Goal: Transaction & Acquisition: Purchase product/service

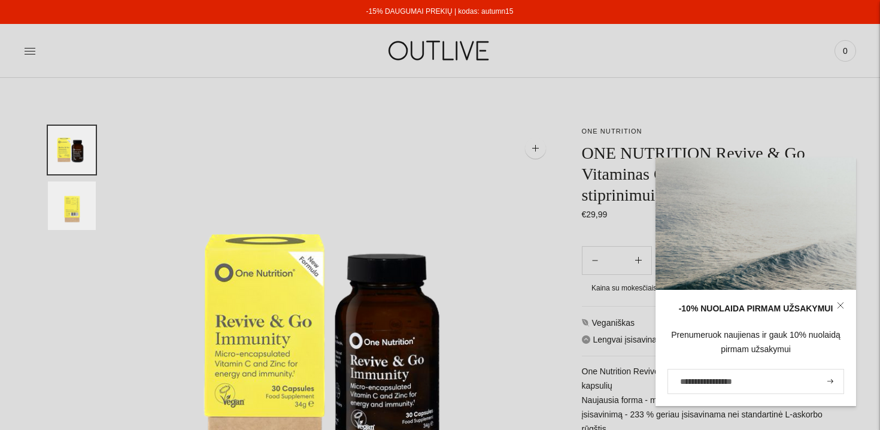
click at [23, 56] on div "PAGRINDINIS PAPILDAI Visi papildai Antioksidantai Dirbantiems ofise Ekologiška …" at bounding box center [440, 50] width 880 height 41
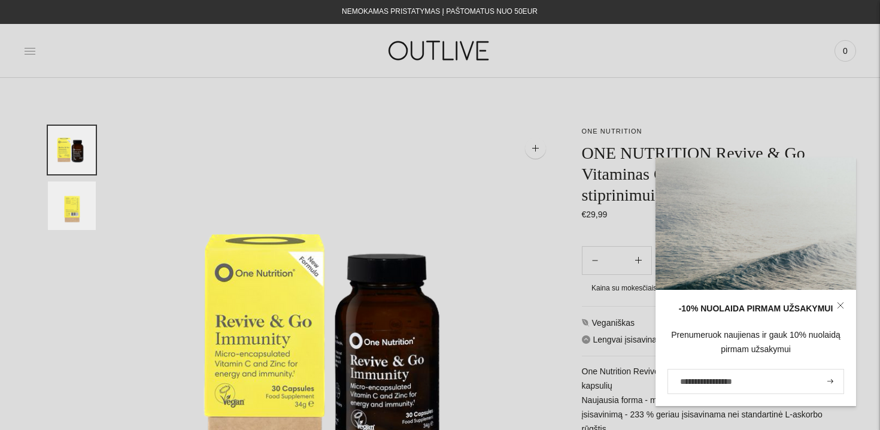
click at [31, 54] on icon at bounding box center [30, 51] width 11 height 6
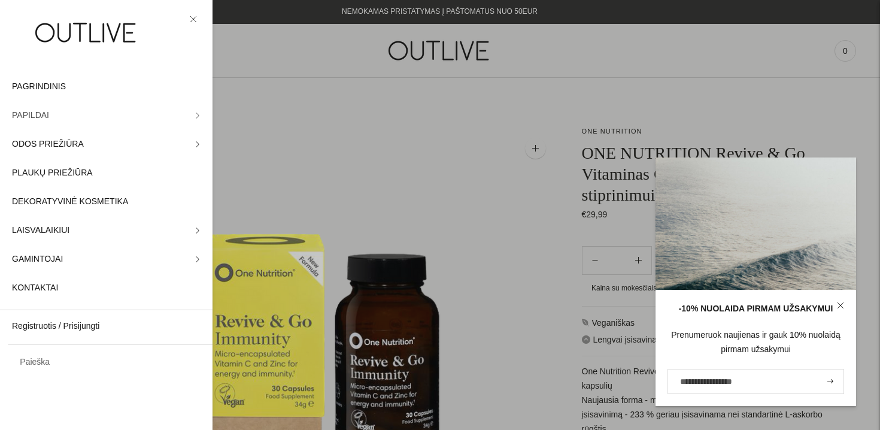
click at [43, 113] on span "PAPILDAI" at bounding box center [30, 115] width 37 height 14
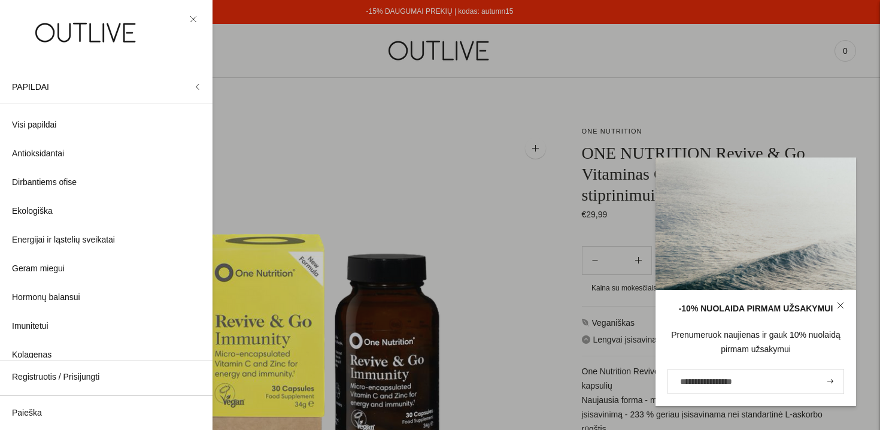
click at [556, 83] on div at bounding box center [440, 215] width 880 height 430
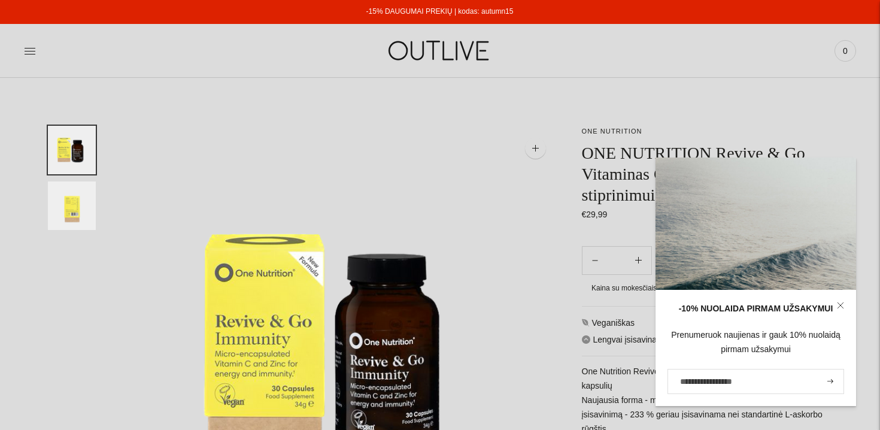
click at [436, 54] on img at bounding box center [440, 50] width 150 height 41
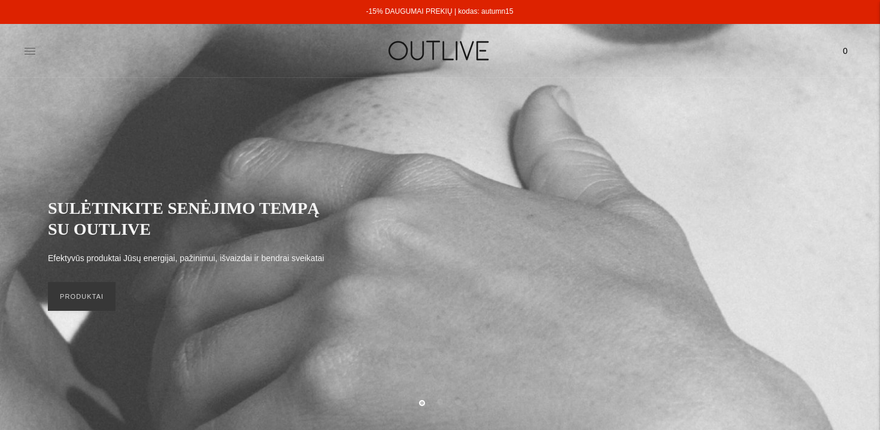
click at [26, 48] on icon at bounding box center [30, 51] width 12 height 12
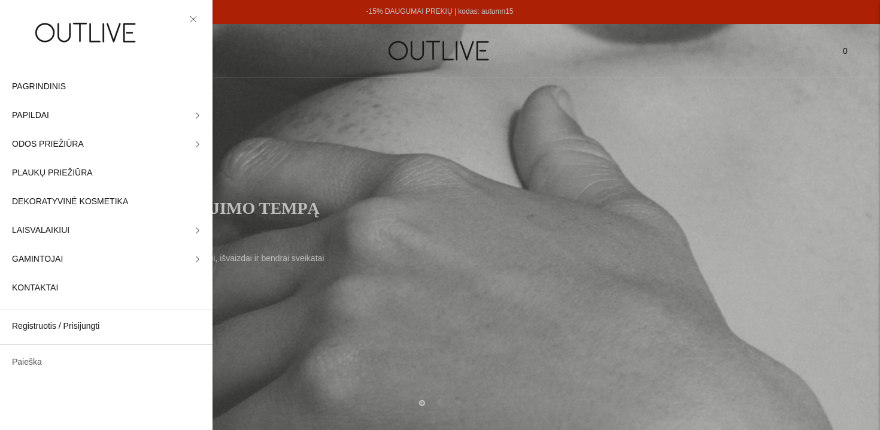
click at [24, 362] on link "Paieška" at bounding box center [106, 362] width 213 height 29
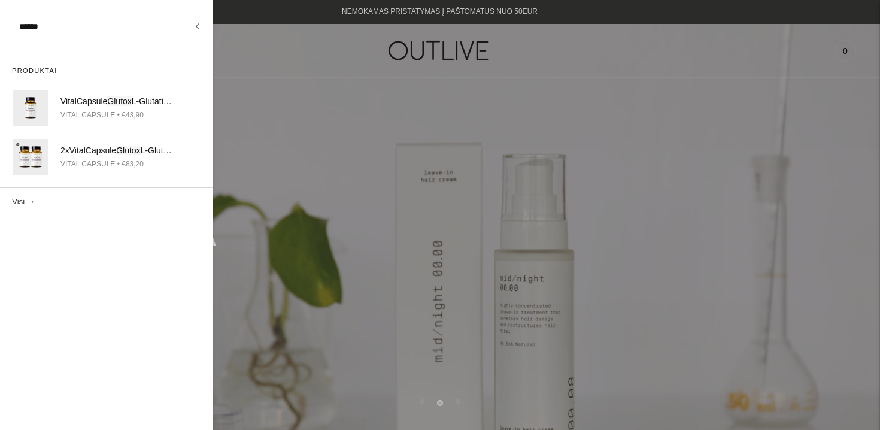
type input "******"
click at [12, 197] on button "Visi →" at bounding box center [23, 201] width 23 height 9
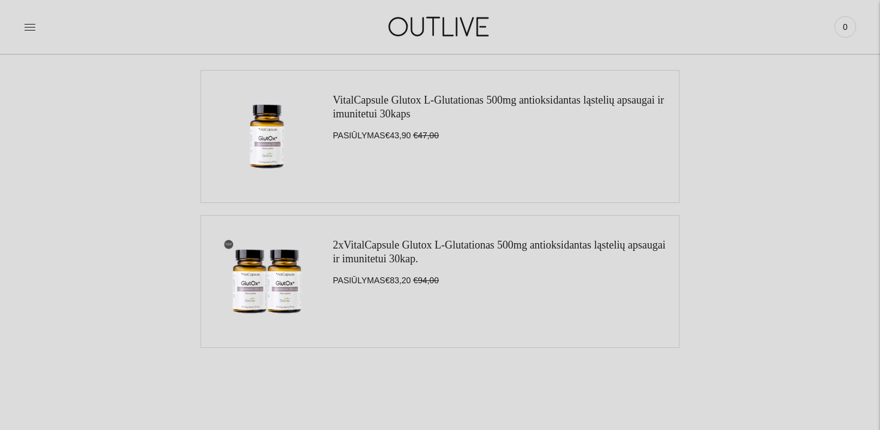
scroll to position [153, 0]
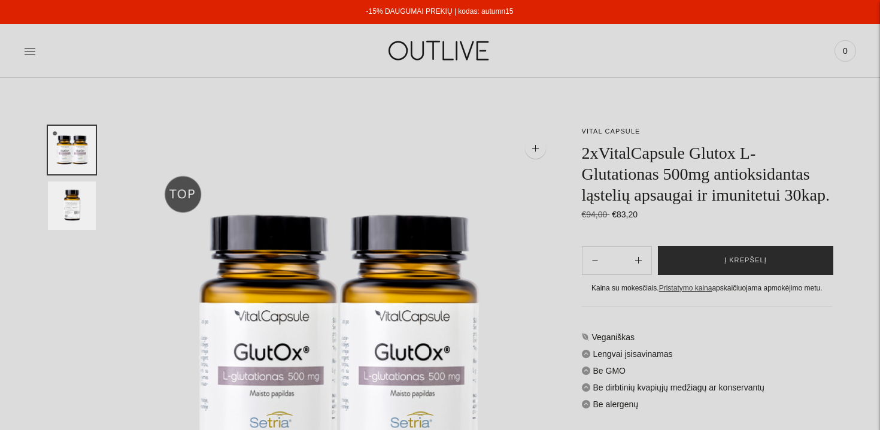
click at [763, 266] on span "Į krepšelį" at bounding box center [745, 260] width 43 height 12
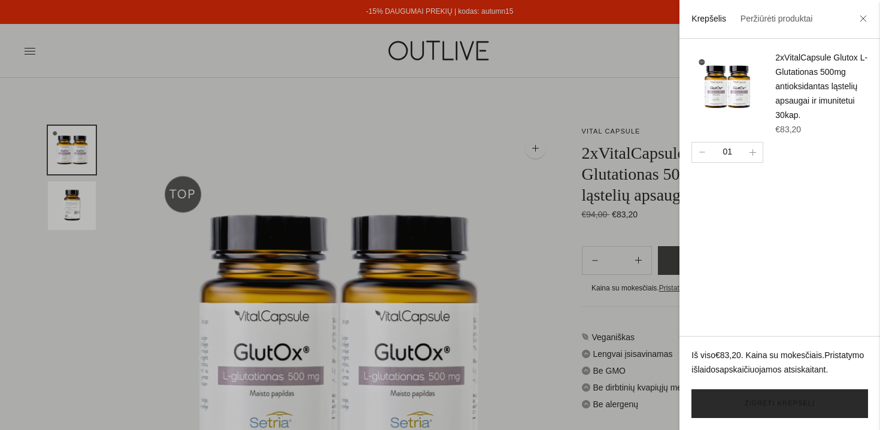
click at [772, 408] on link "Žiūrėti krepšelį" at bounding box center [779, 403] width 177 height 29
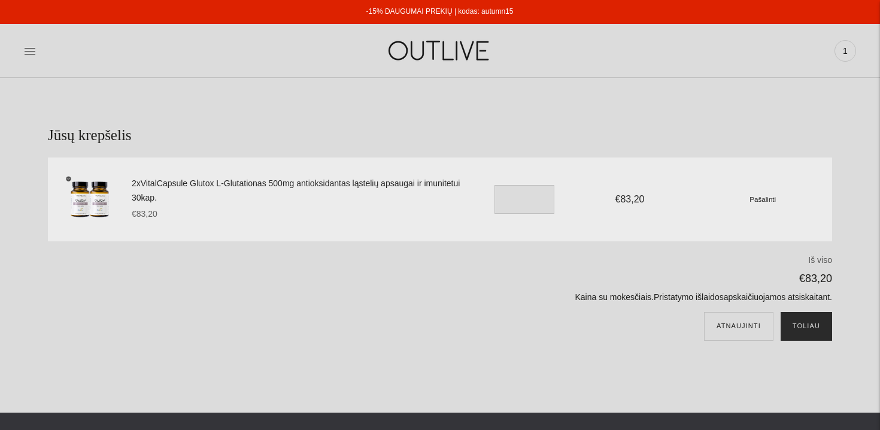
click at [811, 321] on button "Toliau" at bounding box center [806, 326] width 51 height 29
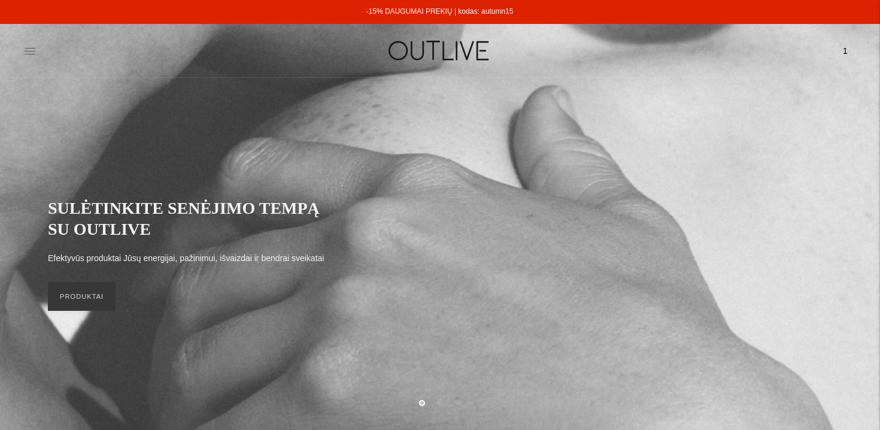
click at [29, 53] on icon at bounding box center [30, 51] width 12 height 12
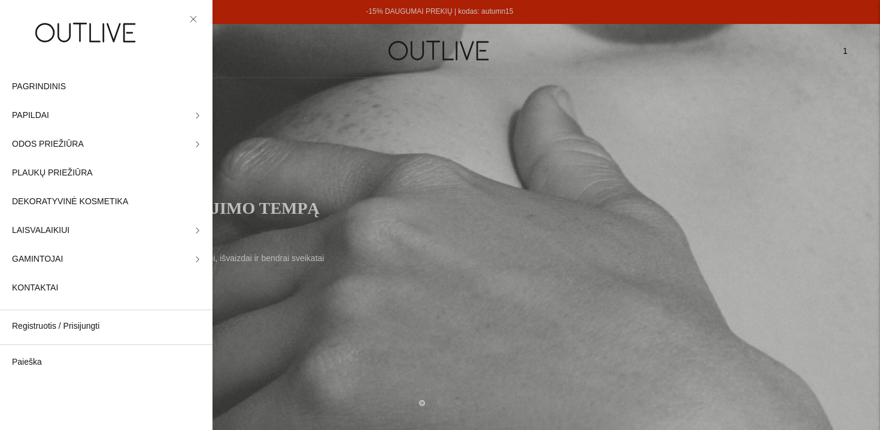
click at [195, 17] on icon at bounding box center [193, 19] width 7 height 7
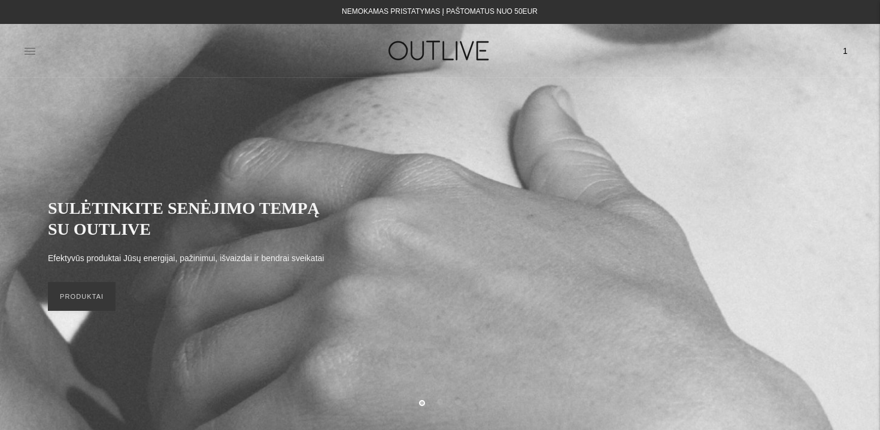
click at [26, 51] on icon at bounding box center [30, 51] width 11 height 6
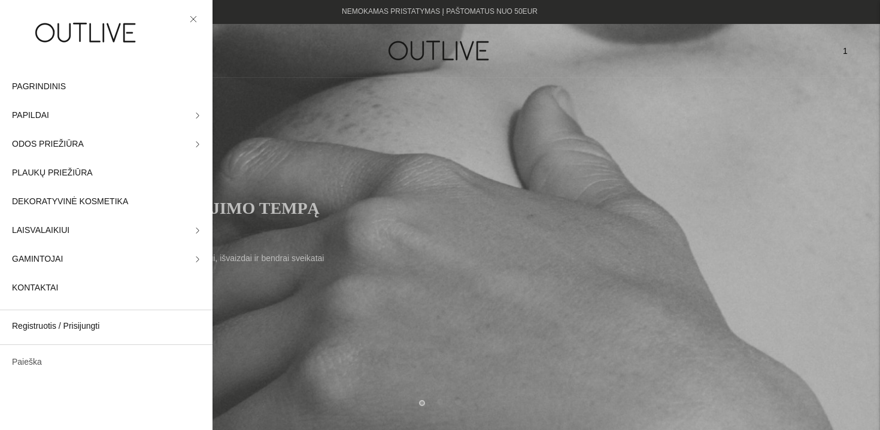
click at [31, 363] on link "Paieška" at bounding box center [106, 362] width 213 height 29
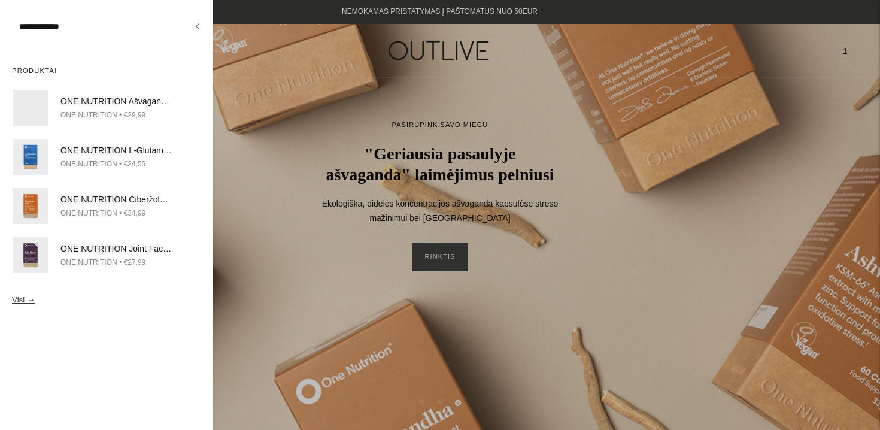
type input "**********"
click at [12, 295] on button "Visi →" at bounding box center [23, 299] width 23 height 9
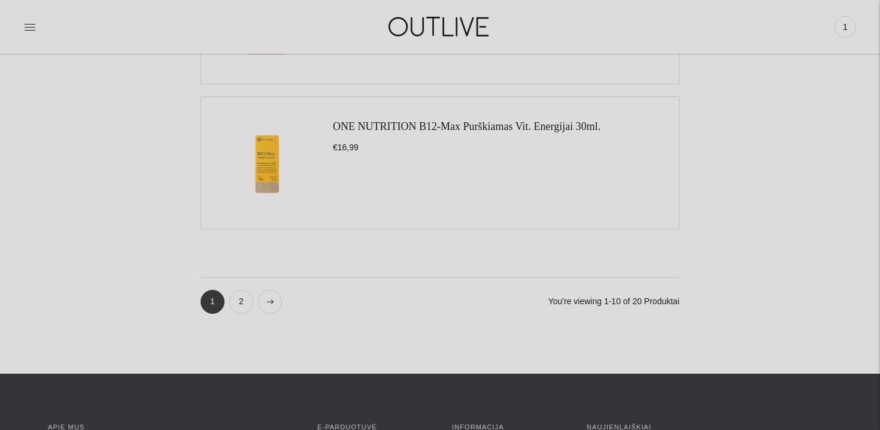
scroll to position [1474, 0]
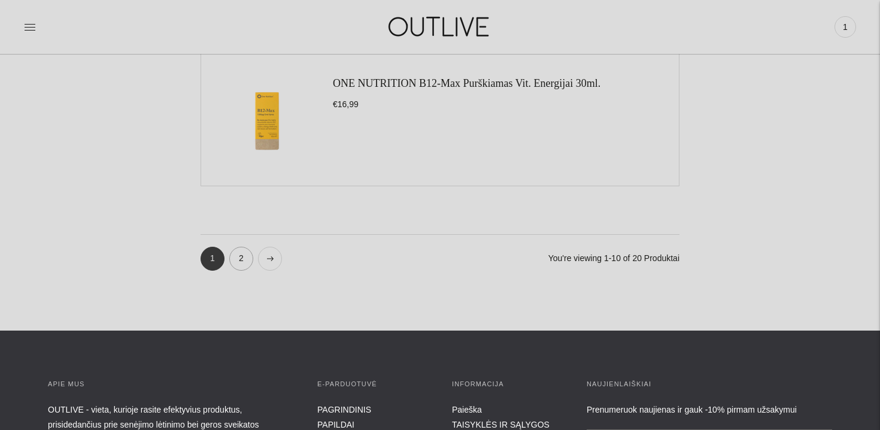
click at [241, 256] on link "2" at bounding box center [241, 259] width 24 height 24
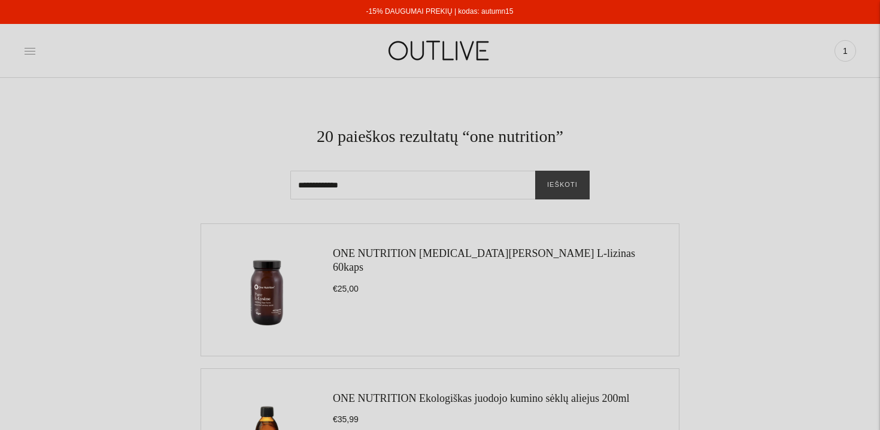
click at [34, 52] on icon at bounding box center [30, 51] width 12 height 12
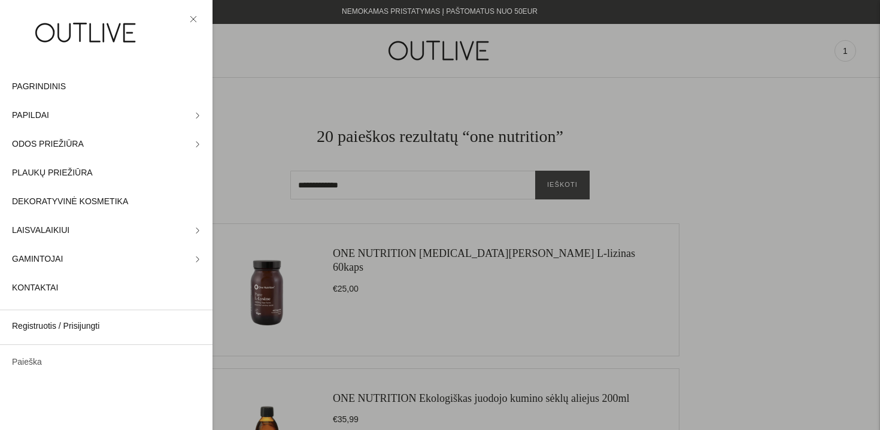
click at [39, 360] on link "Paieška" at bounding box center [106, 362] width 213 height 29
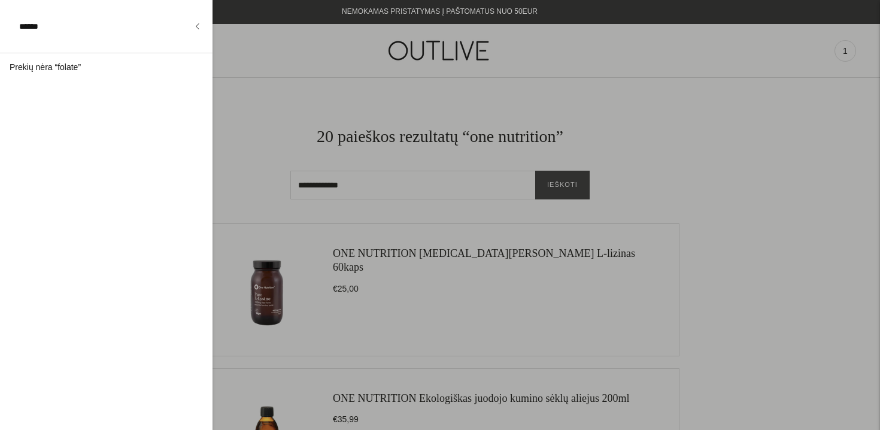
type input "******"
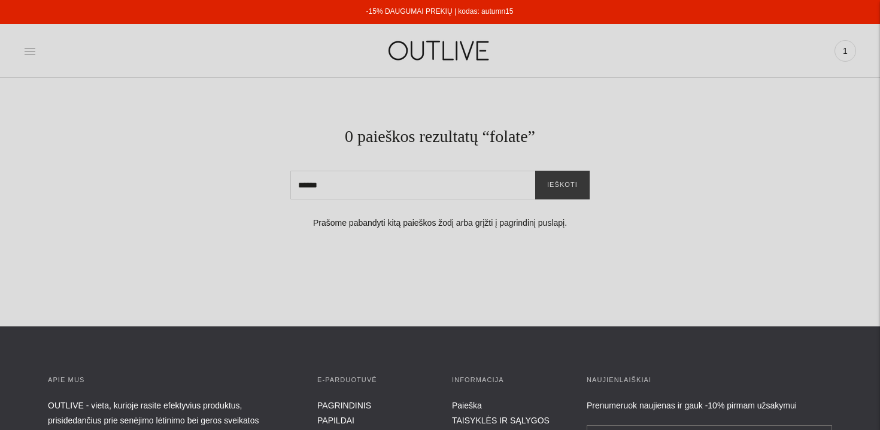
click at [34, 50] on icon at bounding box center [30, 51] width 12 height 12
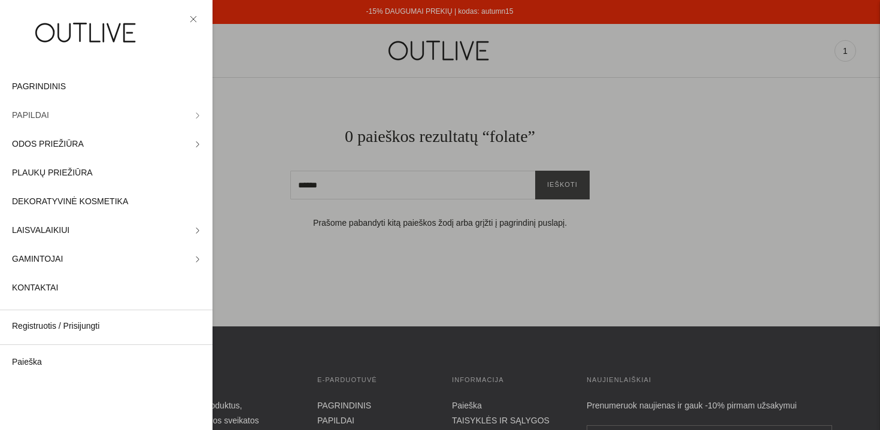
click at [48, 118] on link "PAPILDAI" at bounding box center [106, 115] width 213 height 29
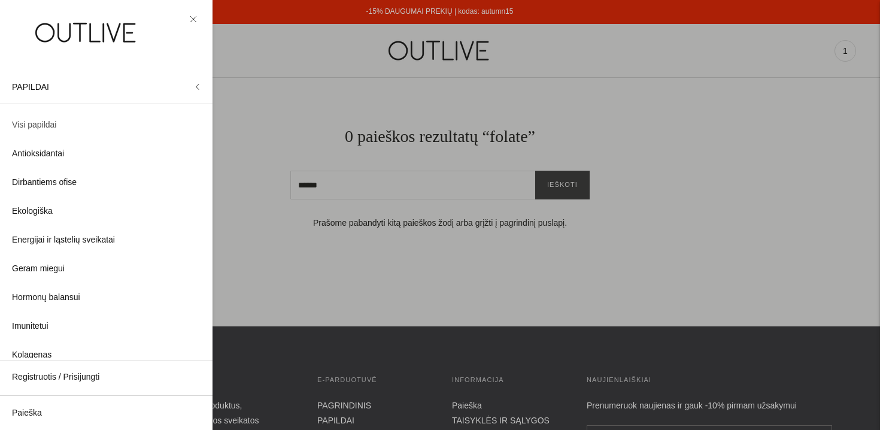
click at [32, 124] on span "Visi papildai" at bounding box center [34, 125] width 44 height 14
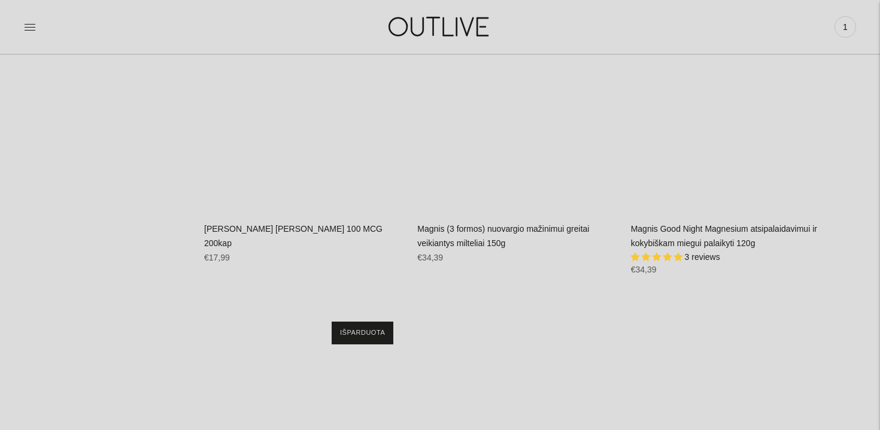
scroll to position [9433, 0]
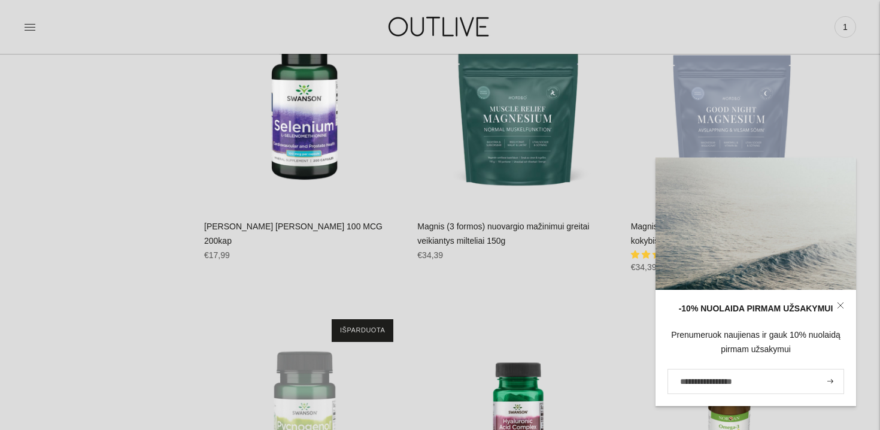
click at [841, 304] on icon at bounding box center [840, 305] width 7 height 7
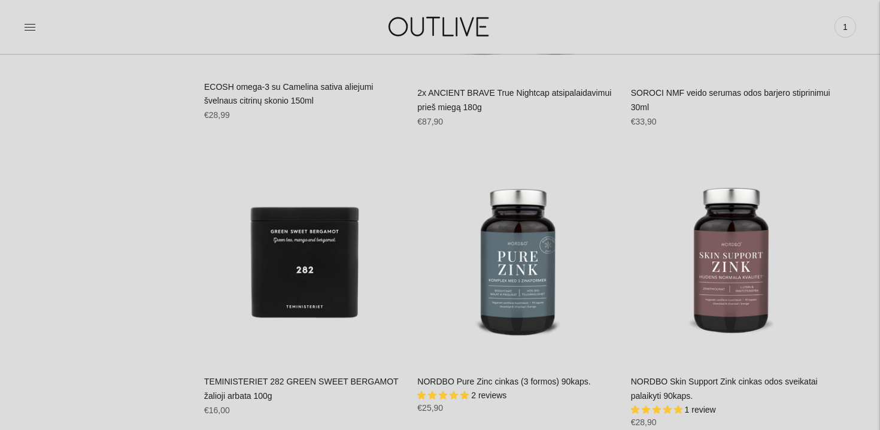
scroll to position [13394, 0]
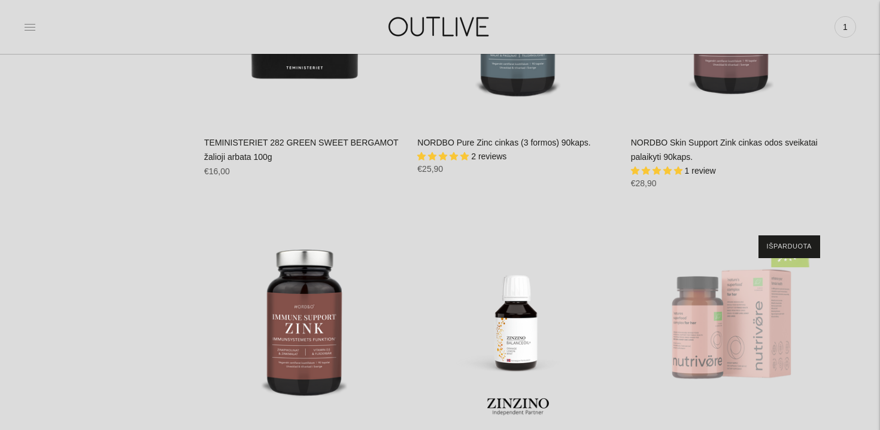
click at [29, 23] on icon at bounding box center [30, 27] width 12 height 12
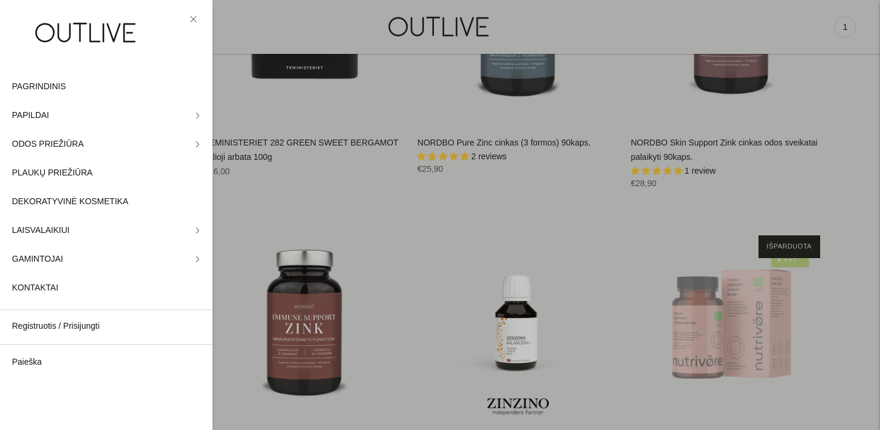
click at [191, 19] on icon at bounding box center [193, 19] width 7 height 7
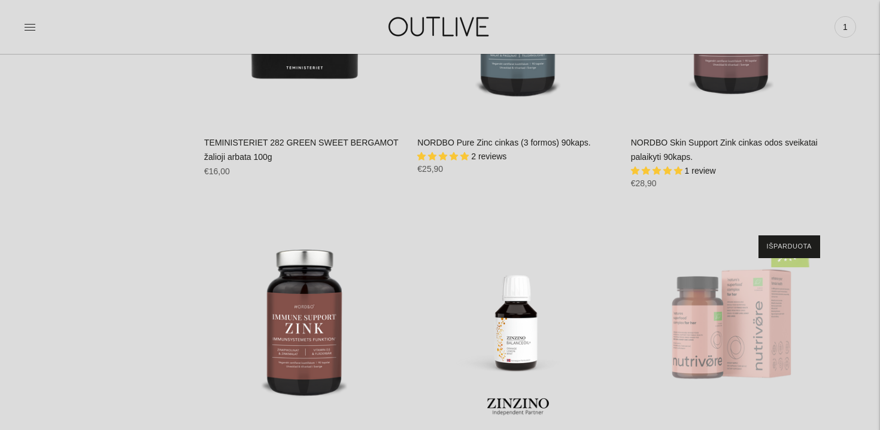
click at [29, 34] on link at bounding box center [30, 27] width 12 height 26
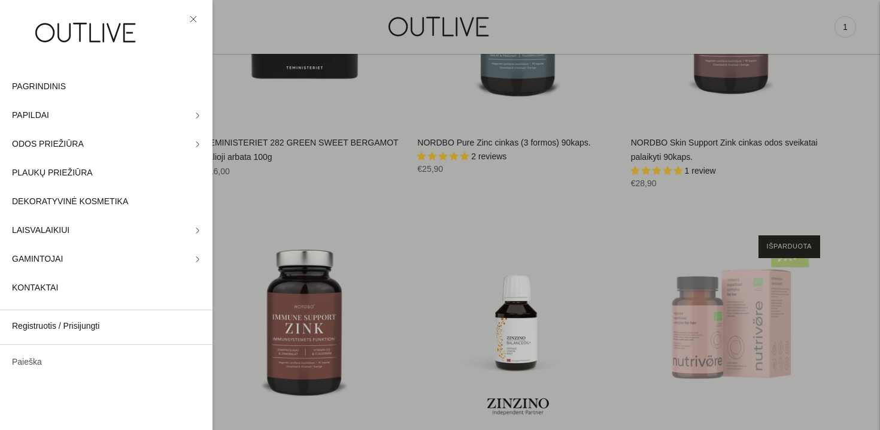
click at [29, 368] on link "Paieška" at bounding box center [106, 362] width 213 height 29
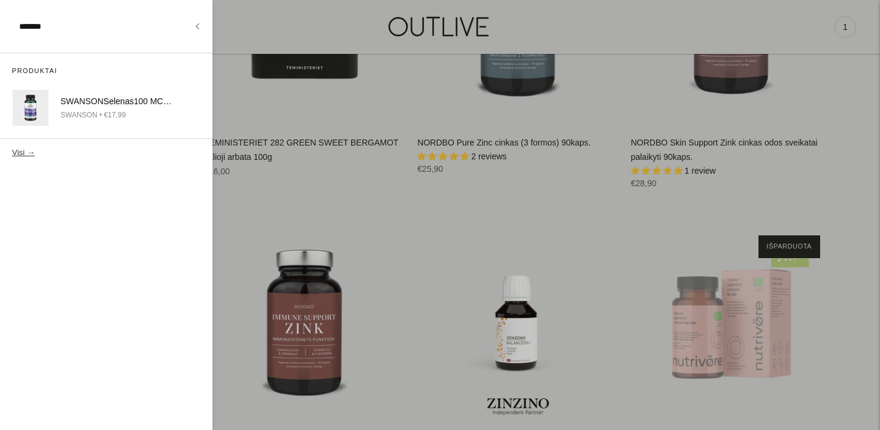
type input "*******"
click at [25, 154] on button "Visi →" at bounding box center [23, 152] width 23 height 9
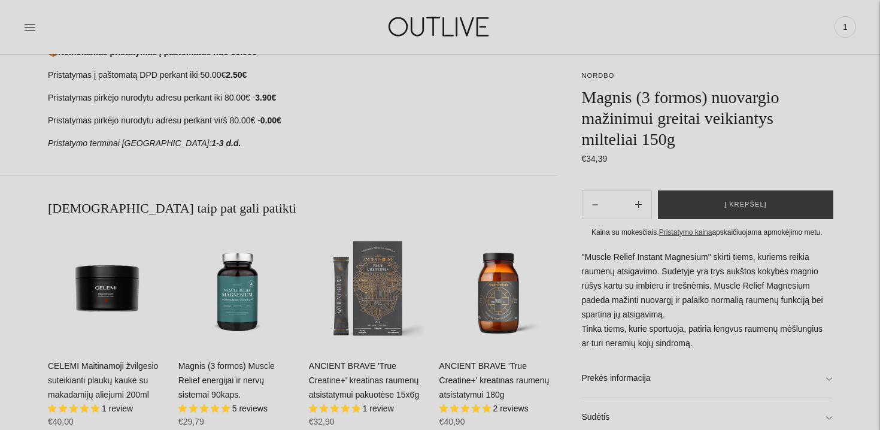
scroll to position [852, 0]
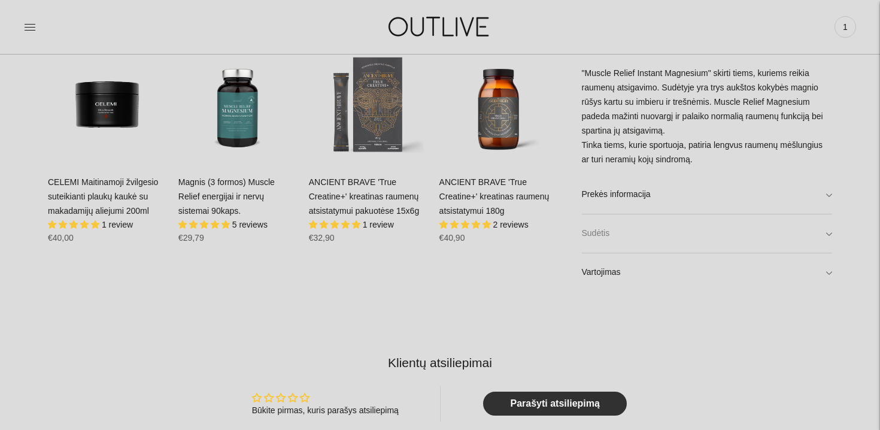
click at [615, 239] on link "Sudėtis" at bounding box center [707, 233] width 251 height 38
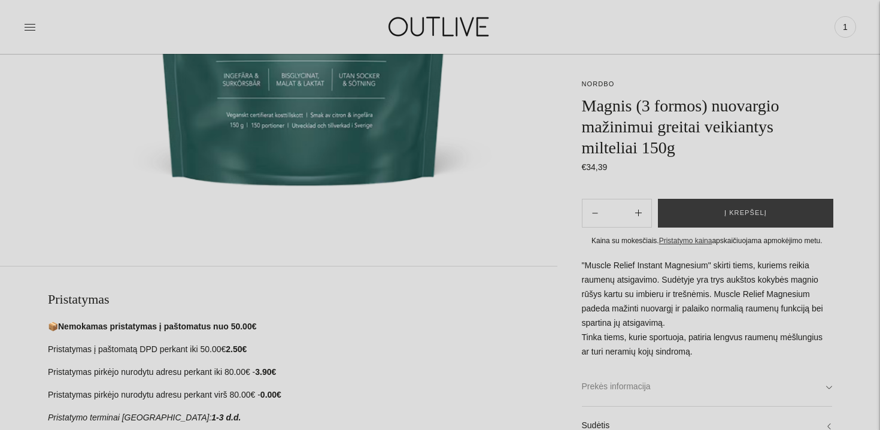
scroll to position [400, 0]
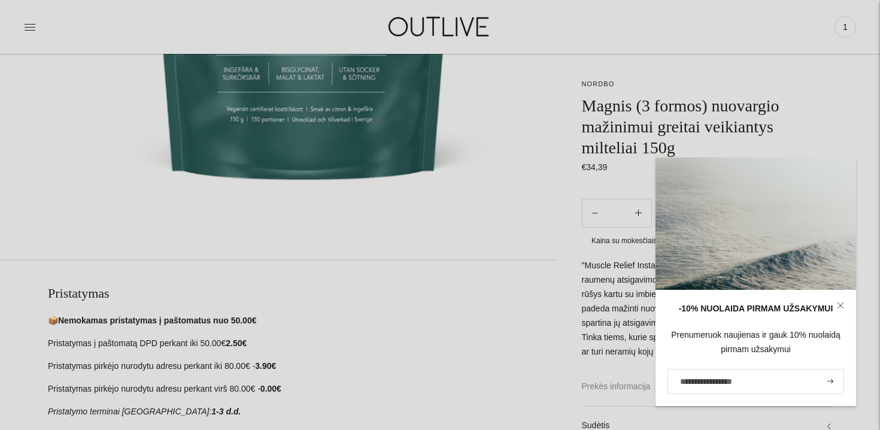
click at [635, 389] on link "Prekės informacija" at bounding box center [707, 387] width 251 height 38
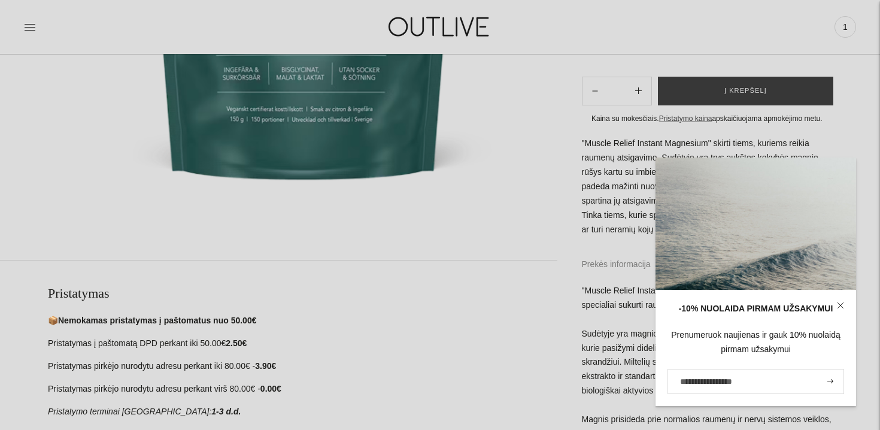
scroll to position [417, 0]
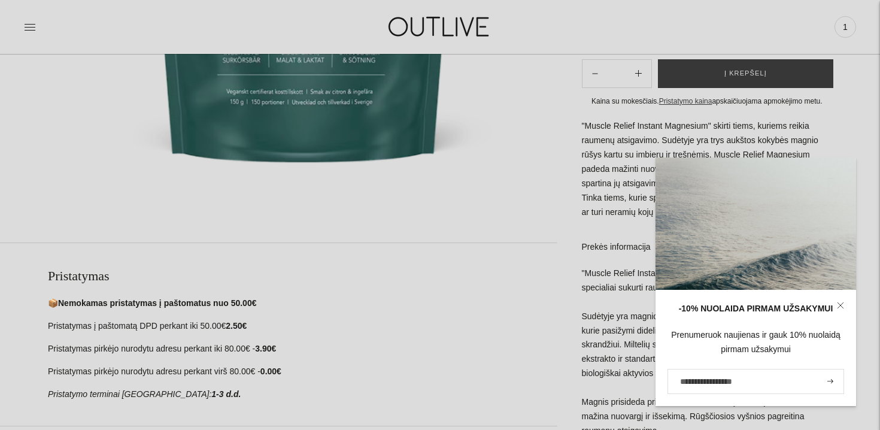
click at [845, 304] on link at bounding box center [840, 305] width 31 height 31
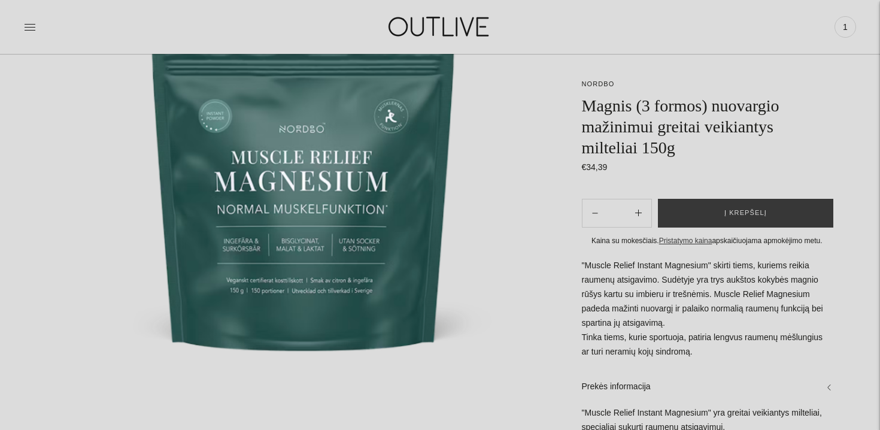
scroll to position [160, 0]
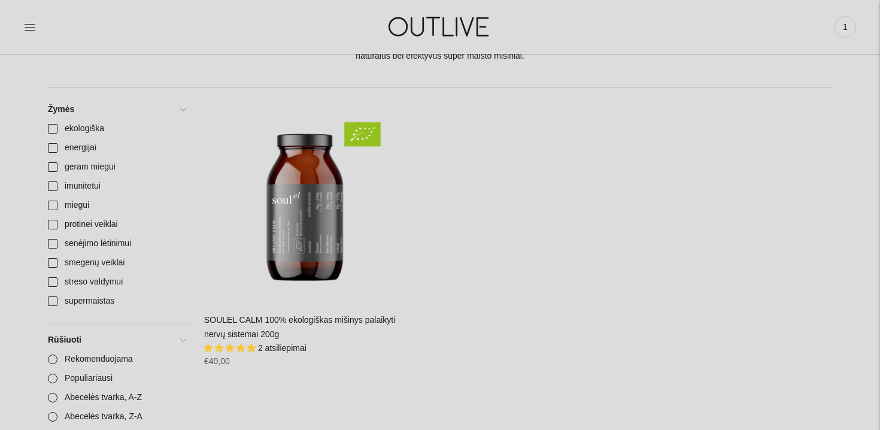
scroll to position [165, 0]
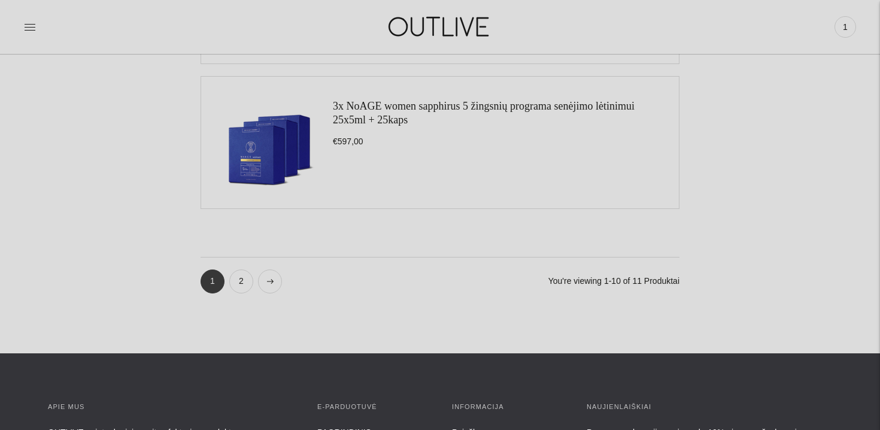
scroll to position [1451, 0]
click at [238, 285] on link "2" at bounding box center [241, 282] width 24 height 24
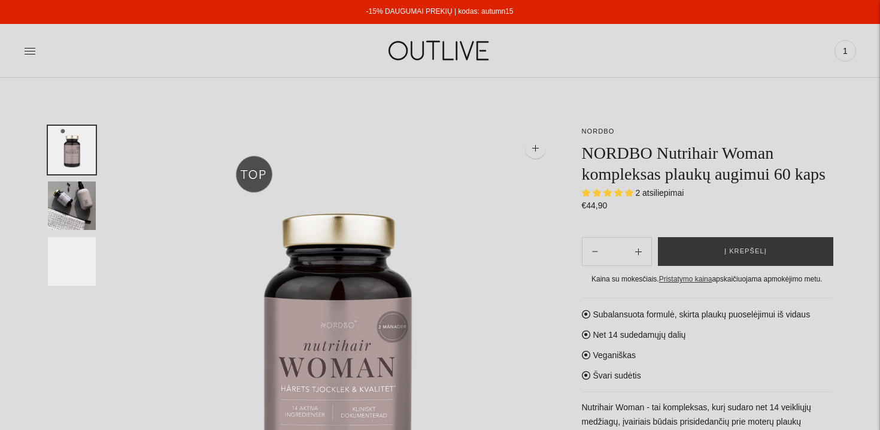
select select "**********"
click at [65, 263] on img "Translation missing: en.general.accessibility.image_thumbail" at bounding box center [72, 261] width 48 height 48
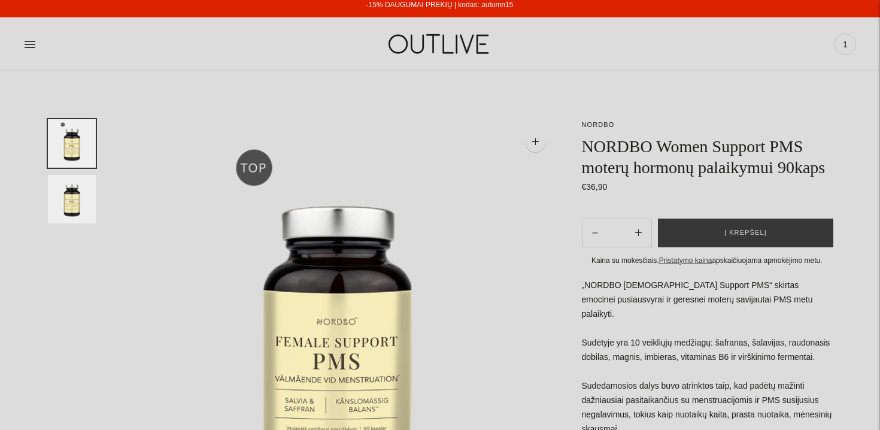
scroll to position [6, 0]
click at [84, 213] on img "Translation missing: en.general.accessibility.image_thumbail" at bounding box center [72, 199] width 48 height 48
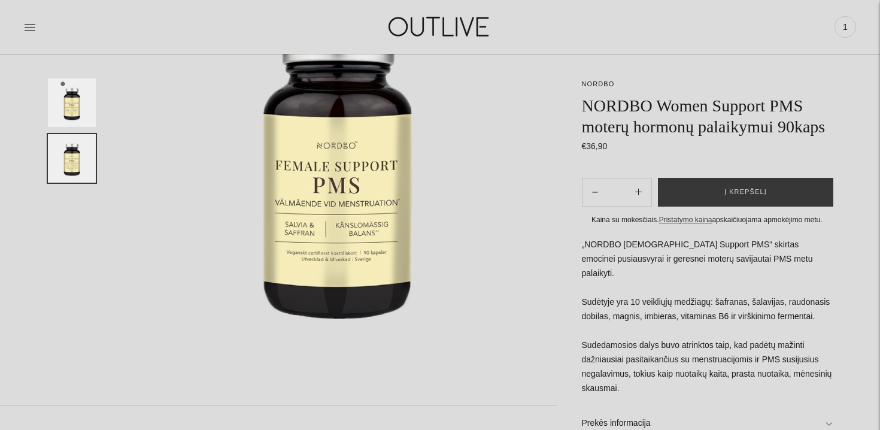
scroll to position [185, 0]
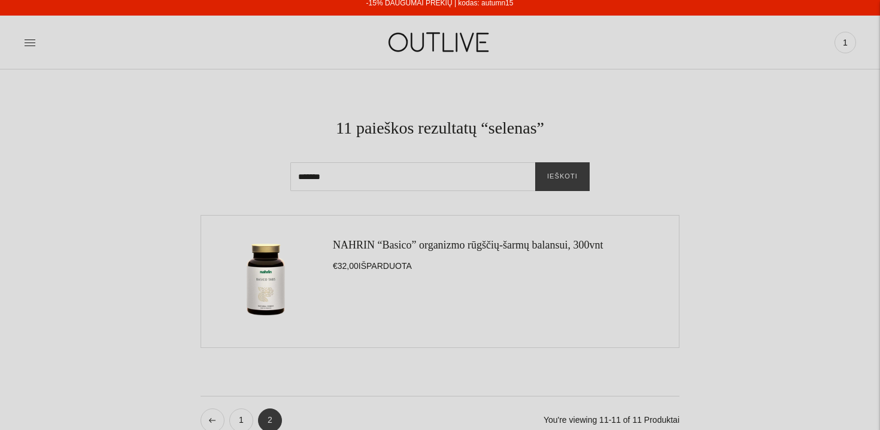
scroll to position [8, 0]
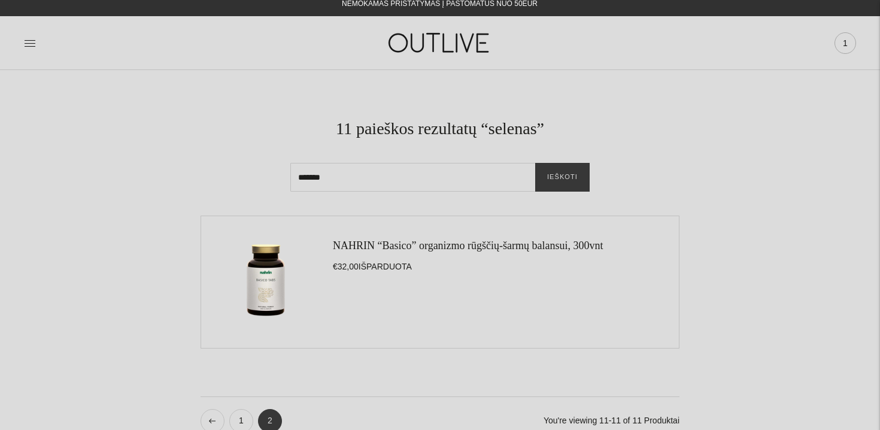
click at [841, 44] on span "1" at bounding box center [845, 43] width 17 height 17
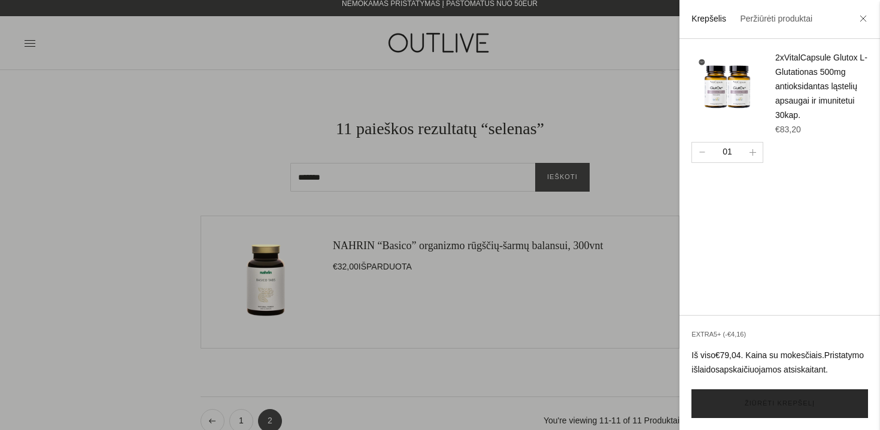
click at [811, 403] on link "Žiūrėti krepšelį" at bounding box center [779, 403] width 177 height 29
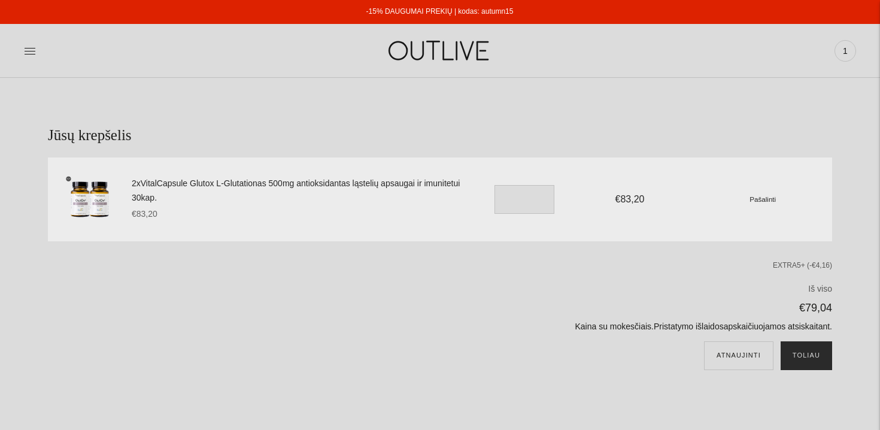
click at [799, 360] on button "Toliau" at bounding box center [806, 355] width 51 height 29
